Goal: Information Seeking & Learning: Learn about a topic

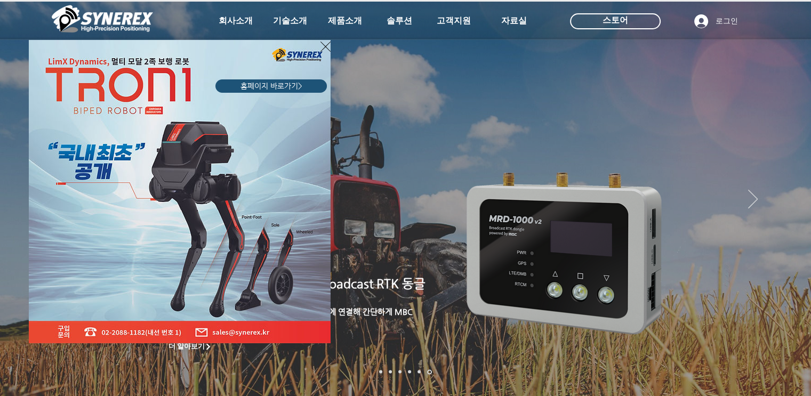
click at [326, 47] on icon "사이트로 돌아가기" at bounding box center [326, 47] width 10 height 10
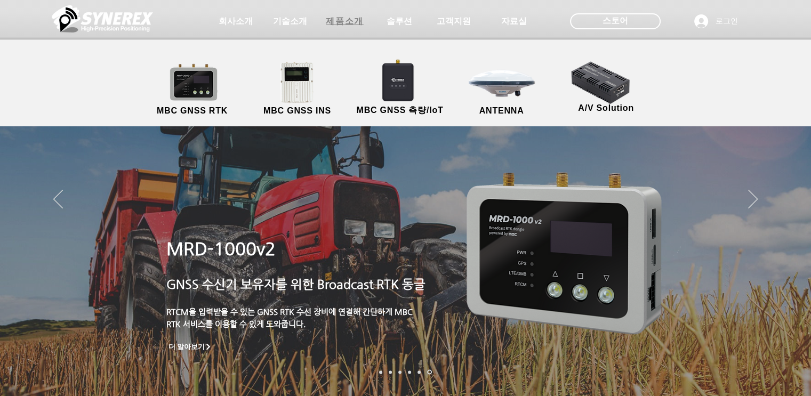
click at [340, 26] on span "제품소개" at bounding box center [344, 21] width 37 height 11
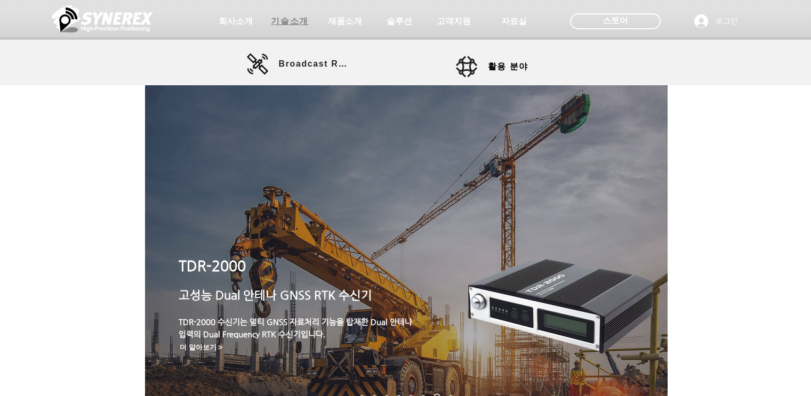
click at [299, 25] on span "기술소개" at bounding box center [289, 21] width 37 height 11
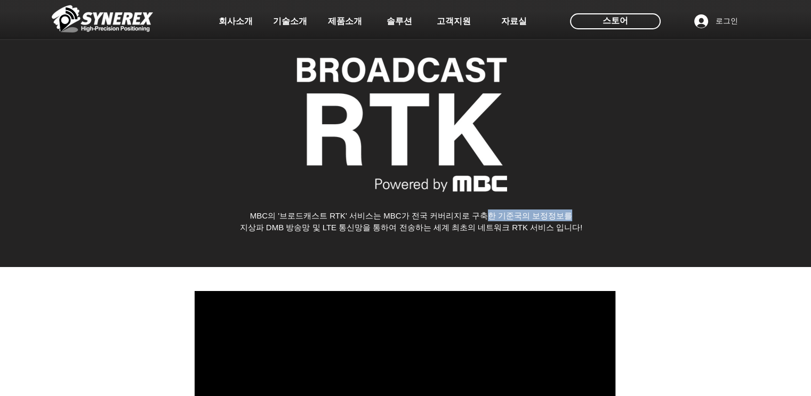
drag, startPoint x: 538, startPoint y: 212, endPoint x: 602, endPoint y: 218, distance: 64.9
click at [602, 218] on p "MBC의 '브로드캐스트 RTK' 서비스는 MBC가 전국 커버리지로 구축한 기준국의 보정정보를" at bounding box center [411, 216] width 491 height 12
click at [603, 222] on p "지상파 DMB 방송망 및 LTE 통신망을 통하여 전송하는 세계 최초의 네트워크 RTK 서비스 입니다!" at bounding box center [411, 227] width 491 height 12
